Goal: Task Accomplishment & Management: Use online tool/utility

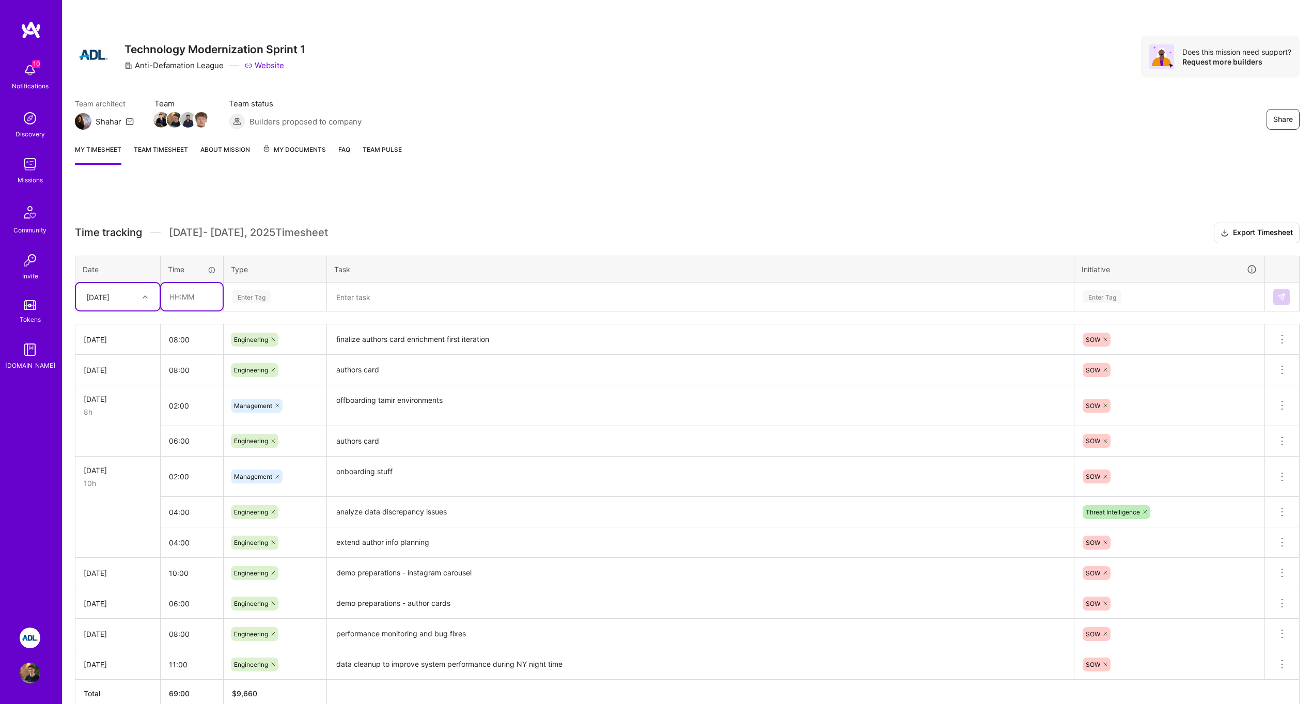
click at [209, 302] on input "text" at bounding box center [191, 296] width 61 height 27
click at [138, 304] on div at bounding box center [146, 296] width 16 height 17
click at [225, 176] on div "Share Technology Modernization Sprint 1 Anti-Defamation League Website Does thi…" at bounding box center [687, 379] width 1250 height 758
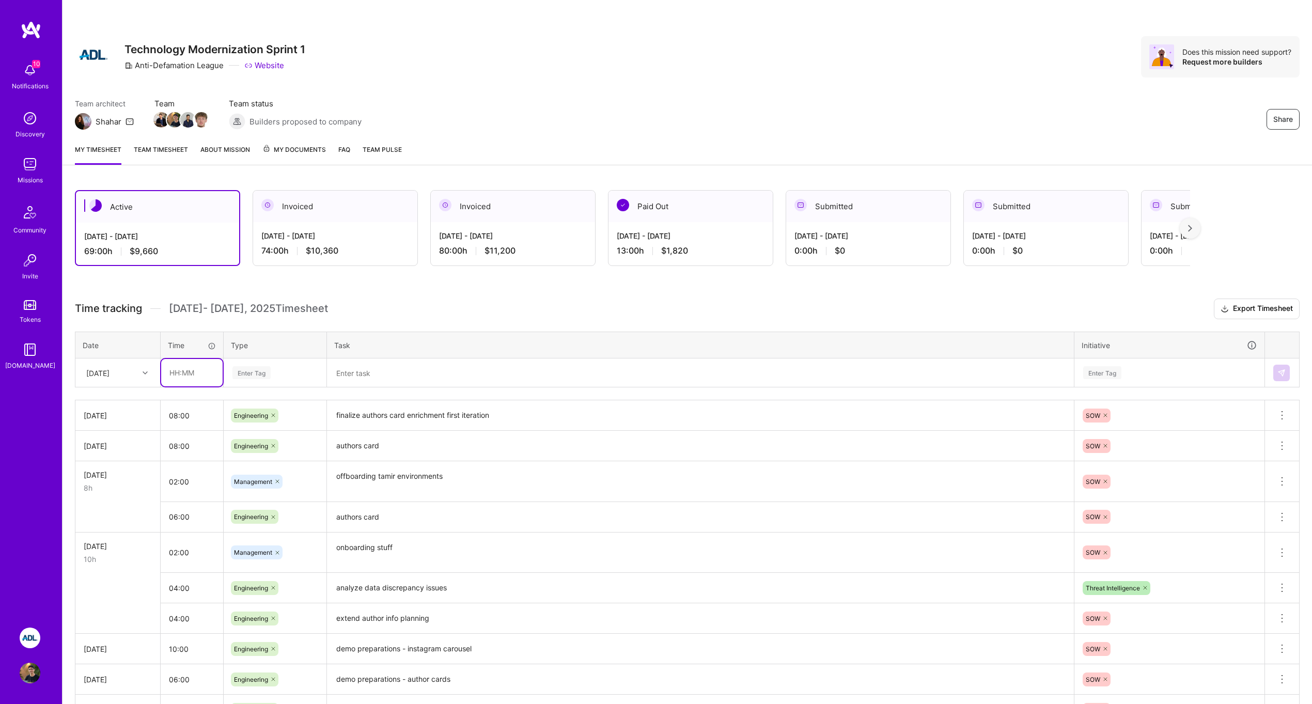
click at [186, 369] on input "text" at bounding box center [191, 372] width 61 height 27
type input "08:00"
click at [287, 480] on div "Engineering" at bounding box center [275, 479] width 102 height 24
click at [373, 372] on textarea at bounding box center [700, 373] width 745 height 27
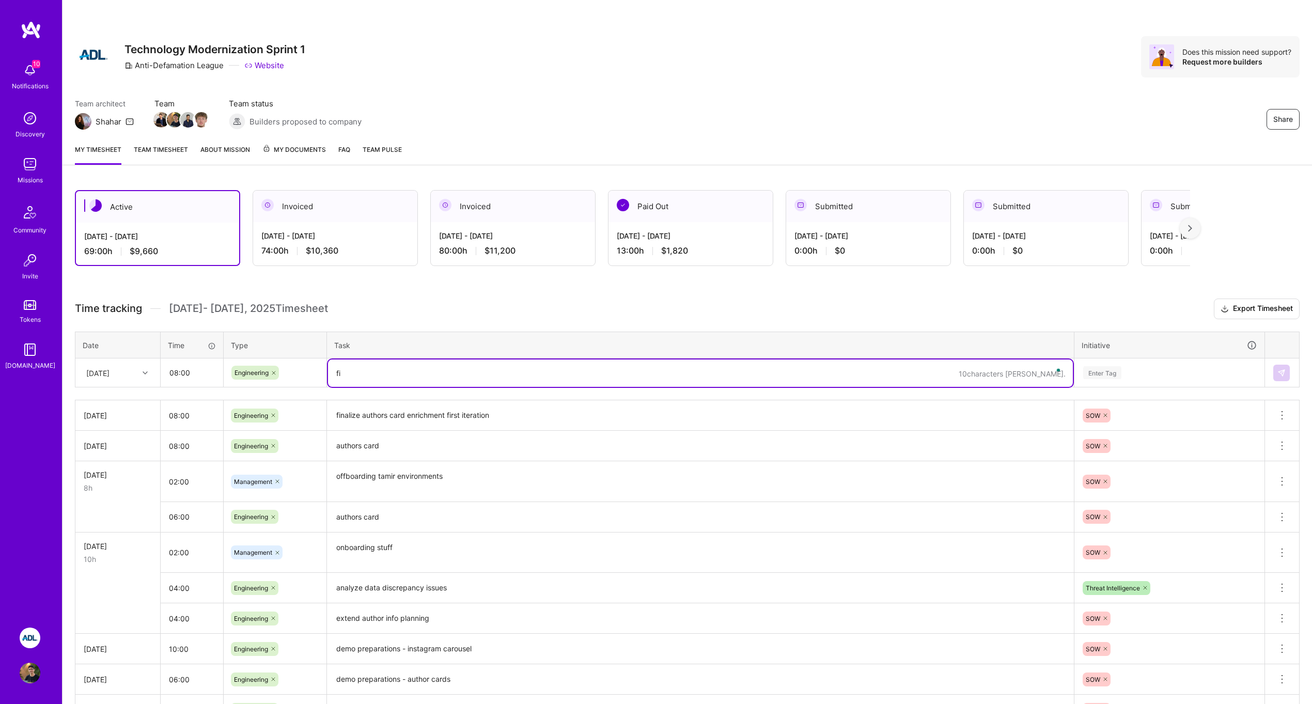
type textarea "f"
click at [536, 371] on textarea ""View in page" bug investigation and query alignment to instagram" at bounding box center [700, 373] width 745 height 27
click at [514, 377] on textarea ""View in page" bug investigation and query alignment to instagram" at bounding box center [700, 373] width 745 height 27
type textarea ""View in page" bug investigation and query alignment to instagram"
click at [1131, 380] on div "Enter Tag" at bounding box center [1169, 373] width 189 height 27
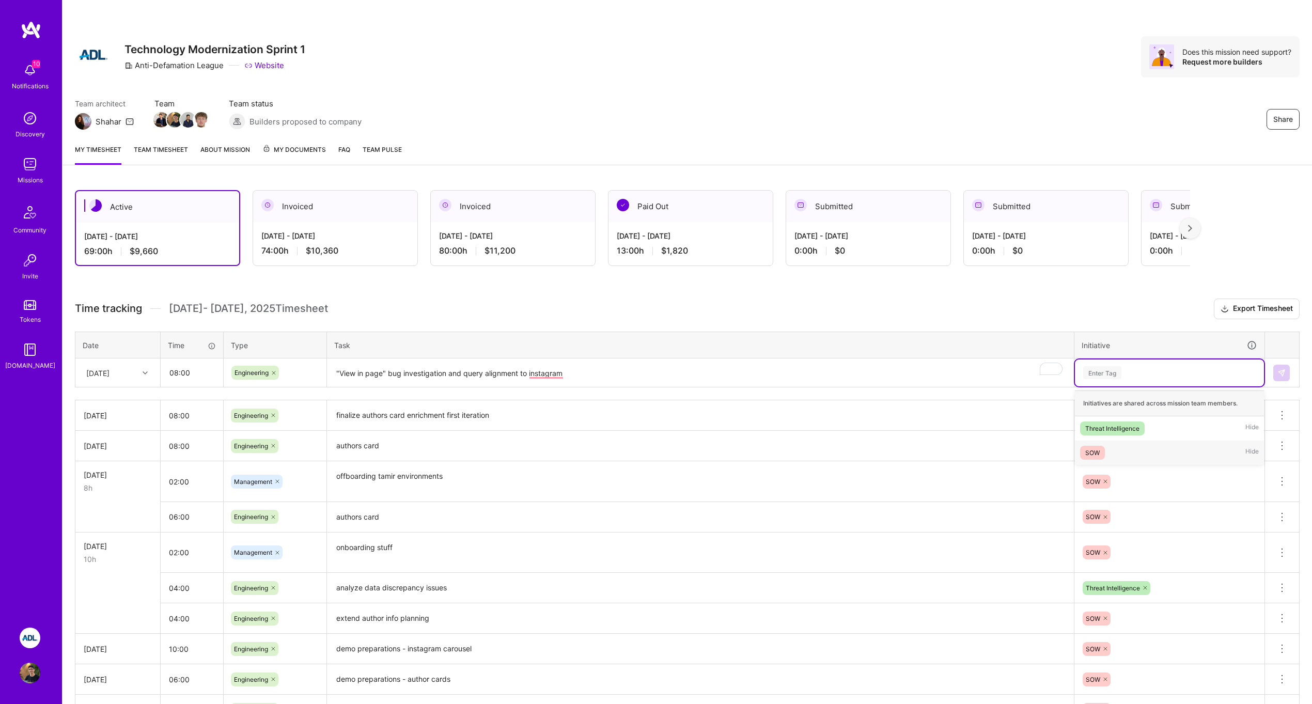
click at [1114, 448] on div "SOW Hide" at bounding box center [1169, 453] width 189 height 24
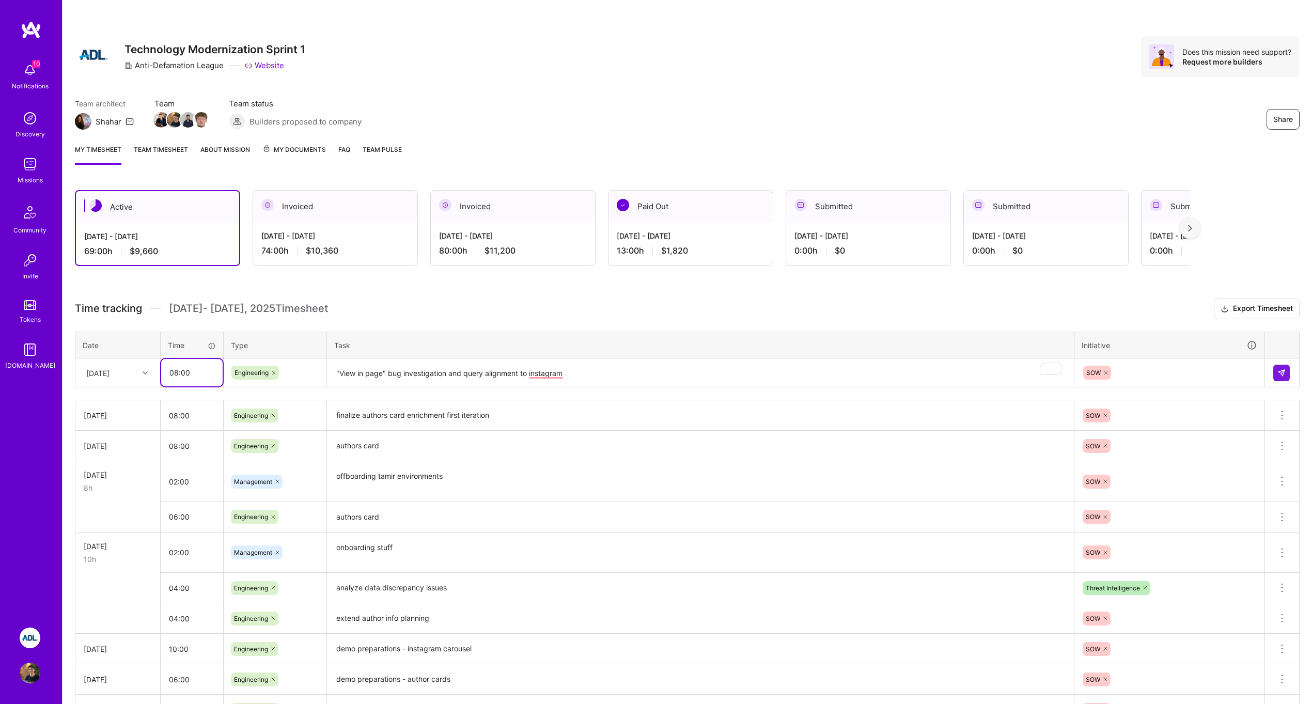
drag, startPoint x: 178, startPoint y: 375, endPoint x: 168, endPoint y: 376, distance: 9.3
click at [168, 376] on input "08:00" at bounding box center [191, 372] width 61 height 27
type input "06:00"
click at [1283, 369] on img at bounding box center [1281, 373] width 8 height 8
